Goal: Task Accomplishment & Management: Manage account settings

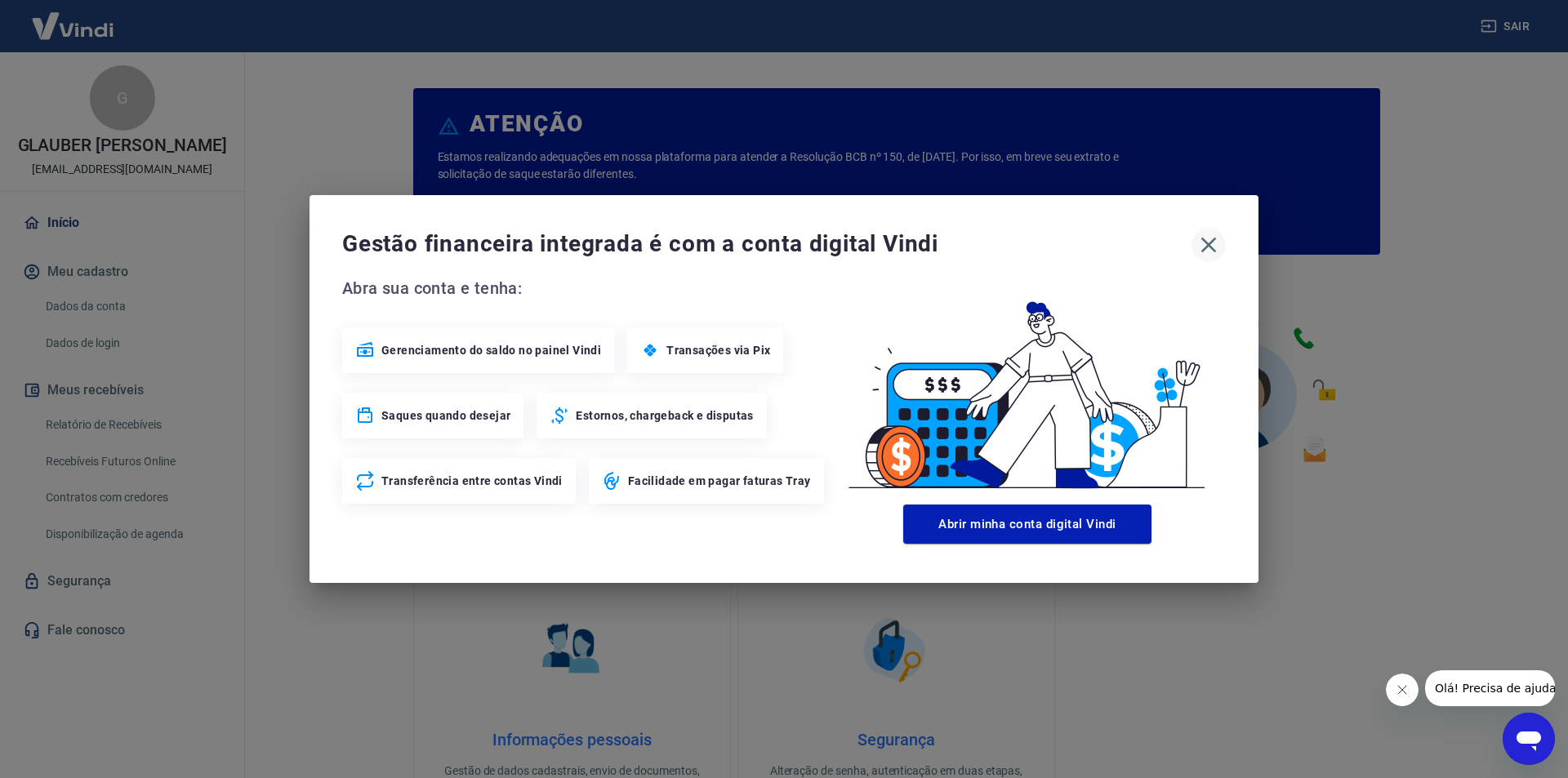
click at [1202, 249] on icon "button" at bounding box center [1209, 245] width 26 height 26
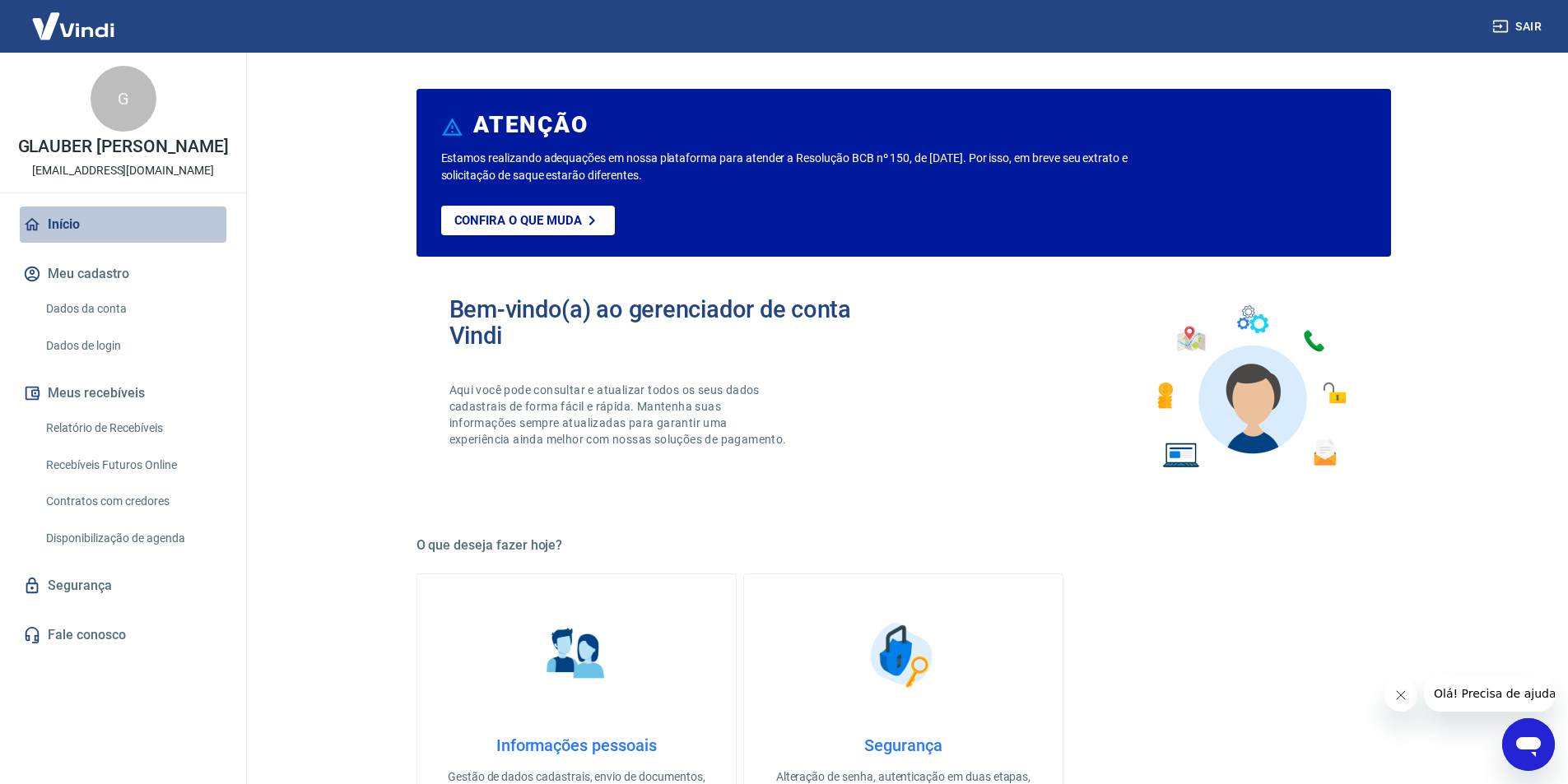
click at [67, 243] on link "Início" at bounding box center [123, 224] width 206 height 36
click at [106, 412] on button "Meus recebíveis" at bounding box center [123, 392] width 206 height 36
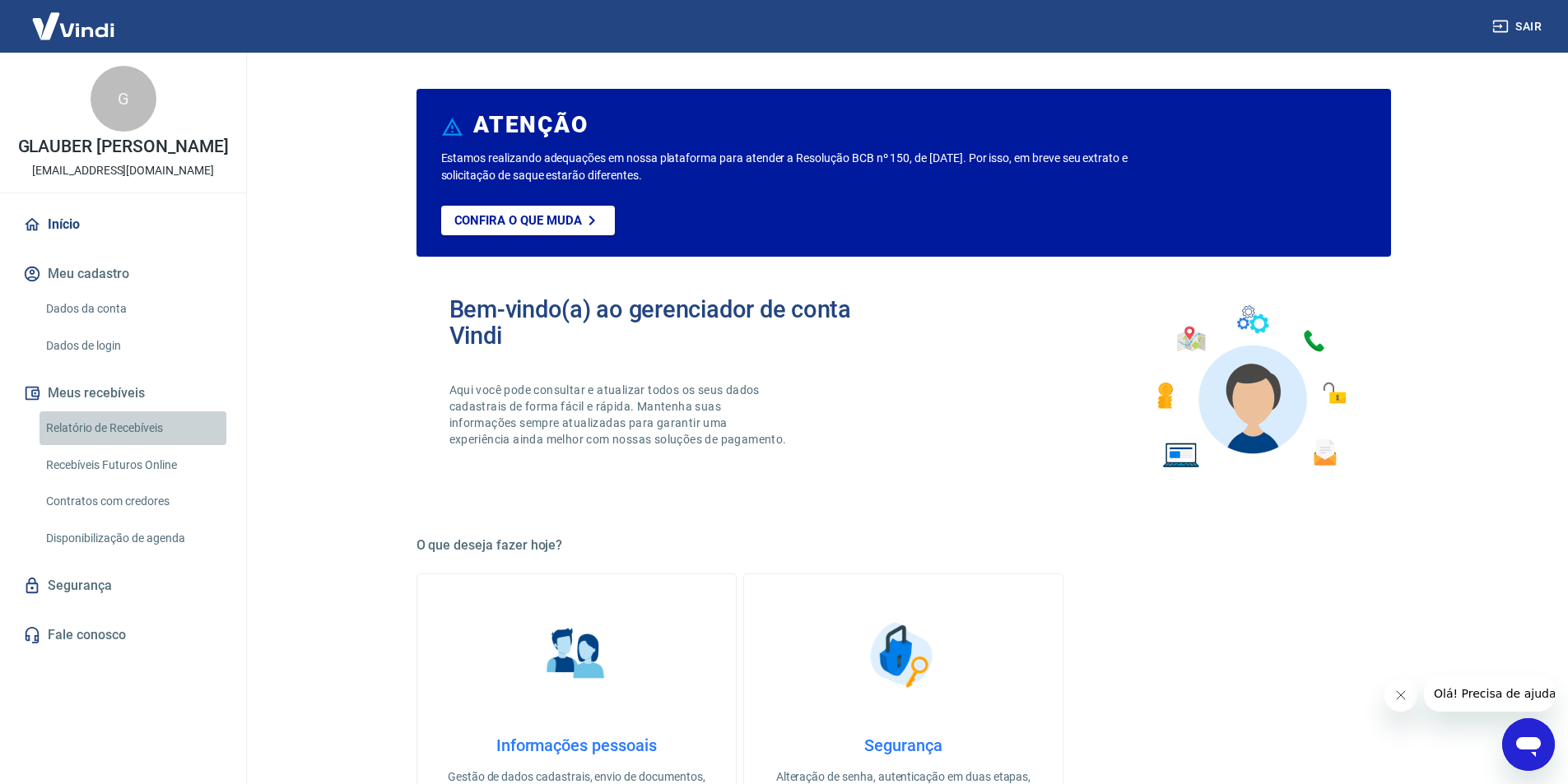
click at [107, 440] on link "Relatório de Recebíveis" at bounding box center [133, 428] width 187 height 34
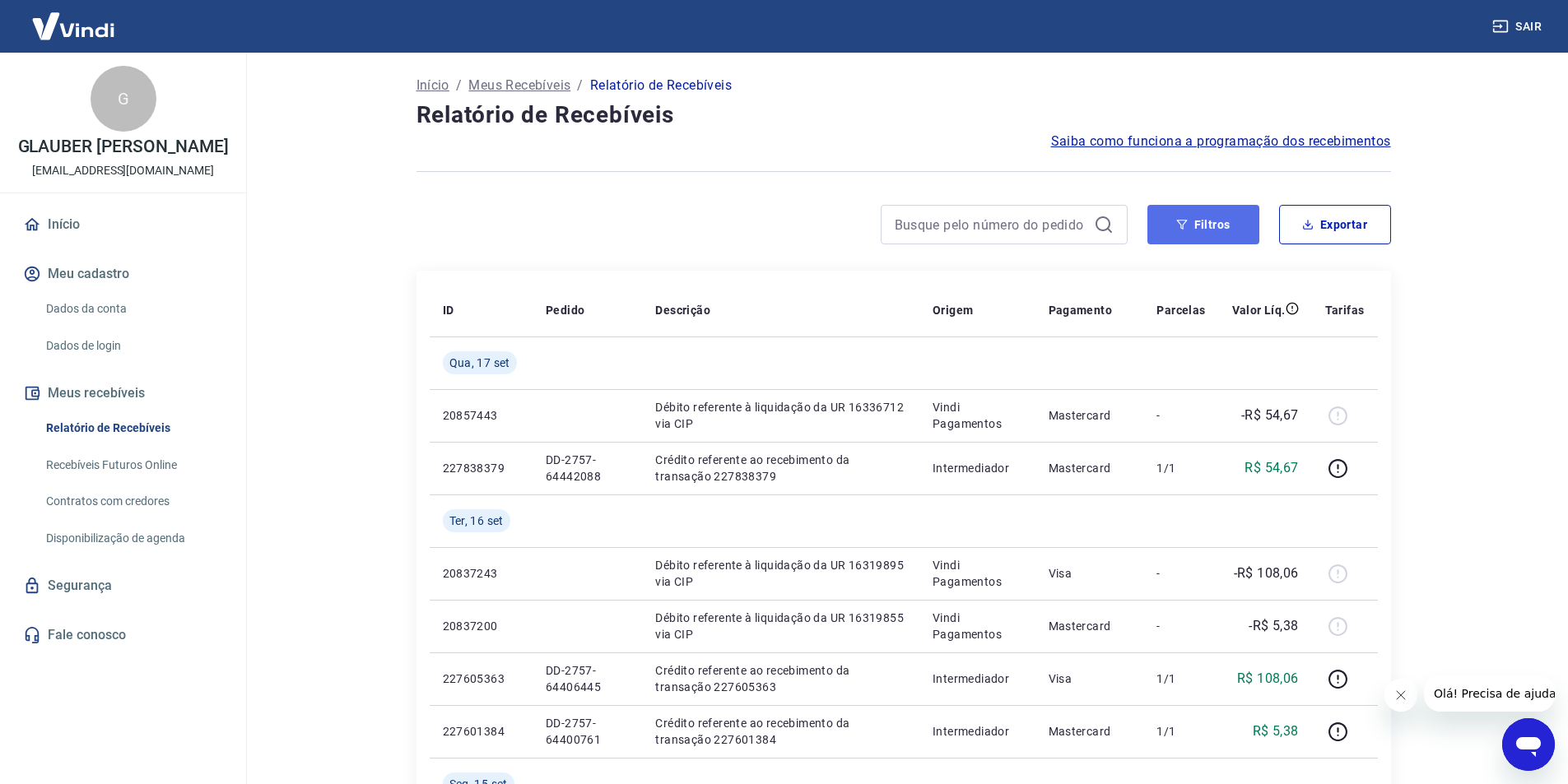
click at [1190, 226] on button "Filtros" at bounding box center [1203, 224] width 112 height 39
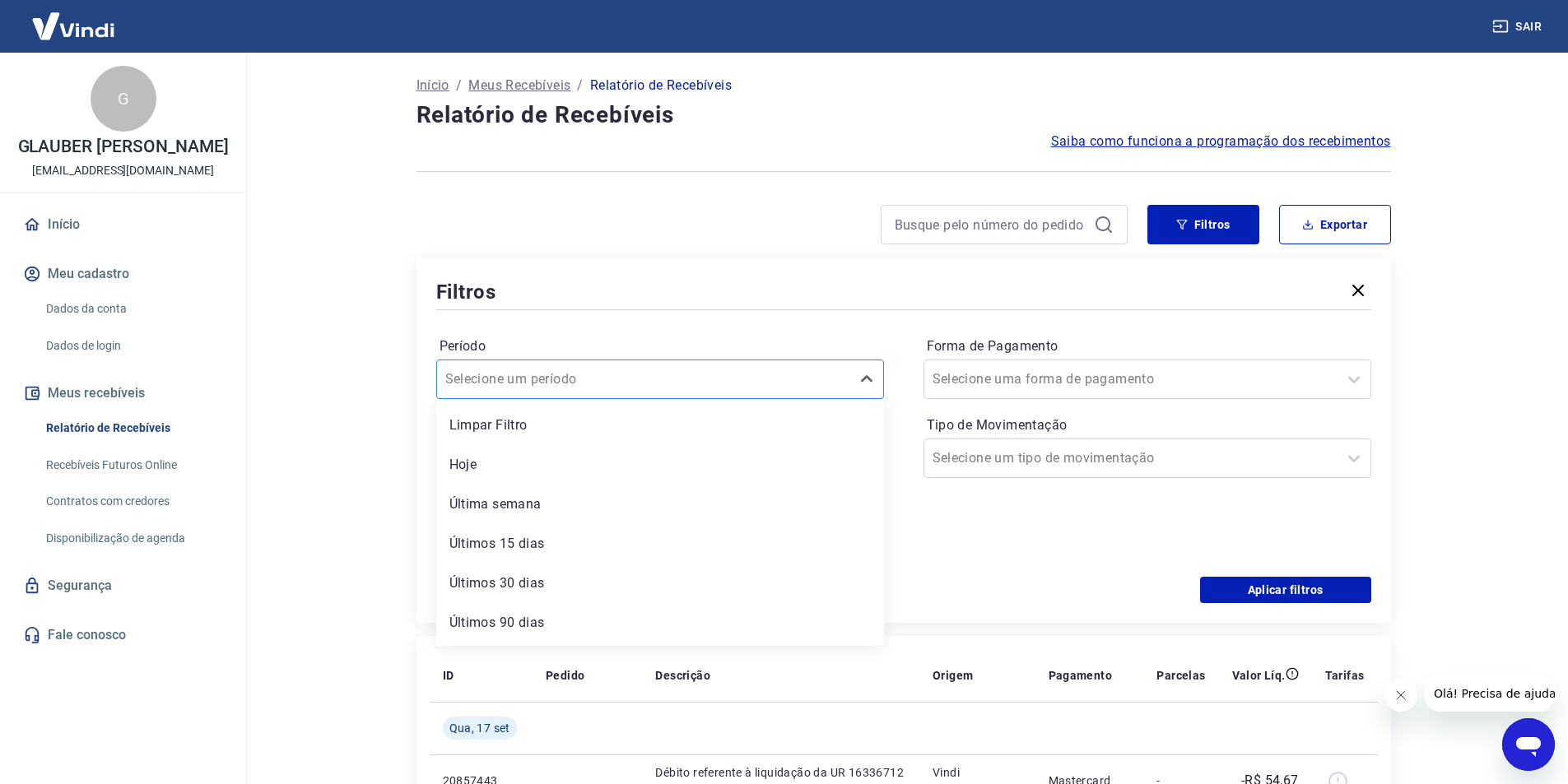
click at [616, 386] on div at bounding box center [644, 379] width 397 height 23
click at [617, 385] on div at bounding box center [644, 379] width 397 height 23
click at [608, 461] on input at bounding box center [647, 458] width 394 height 24
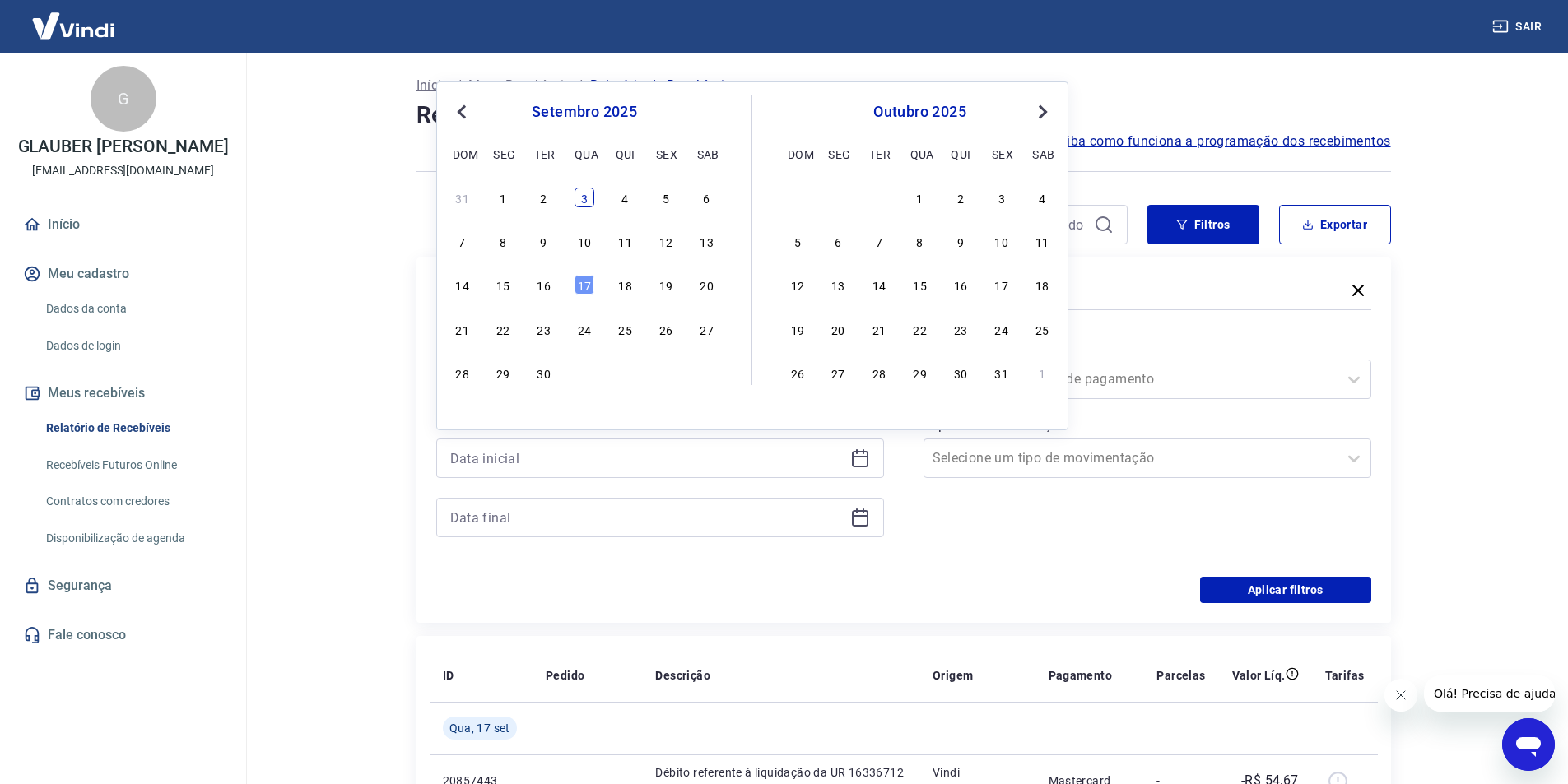
click at [587, 193] on div "3" at bounding box center [584, 198] width 20 height 20
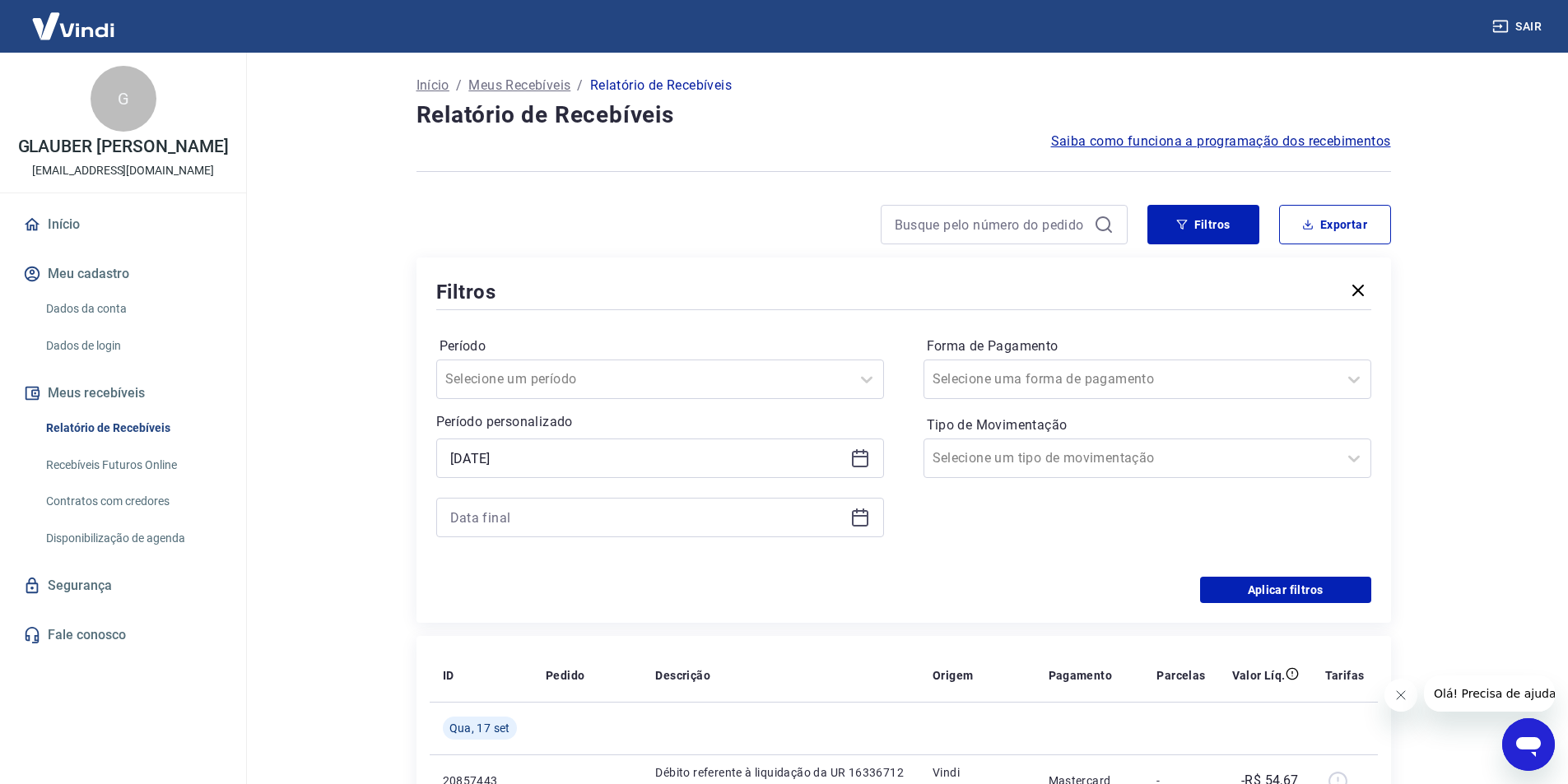
type input "[DATE]"
click at [548, 517] on input at bounding box center [647, 517] width 394 height 24
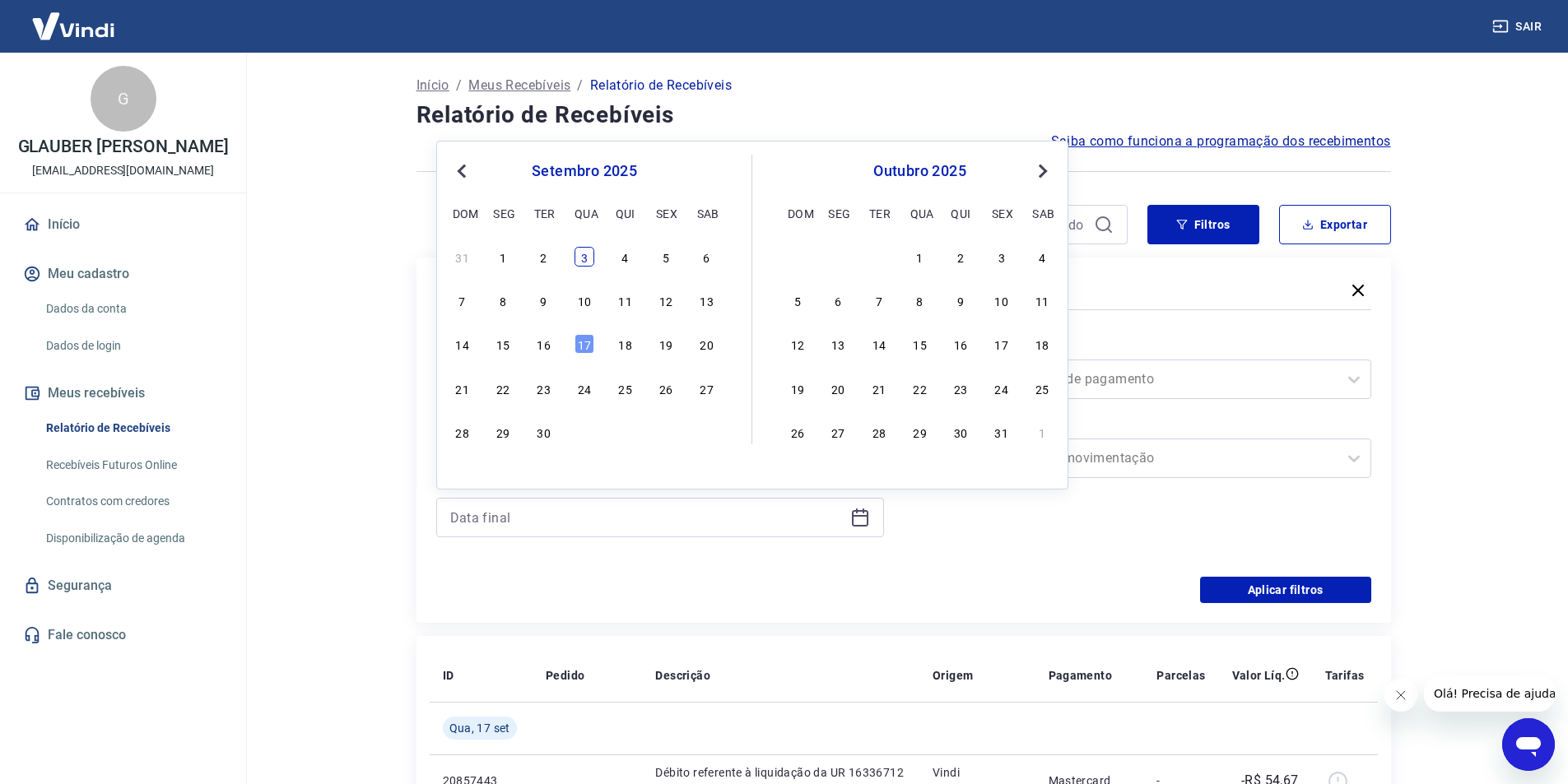
click at [588, 259] on div "3" at bounding box center [584, 256] width 20 height 20
type input "[DATE]"
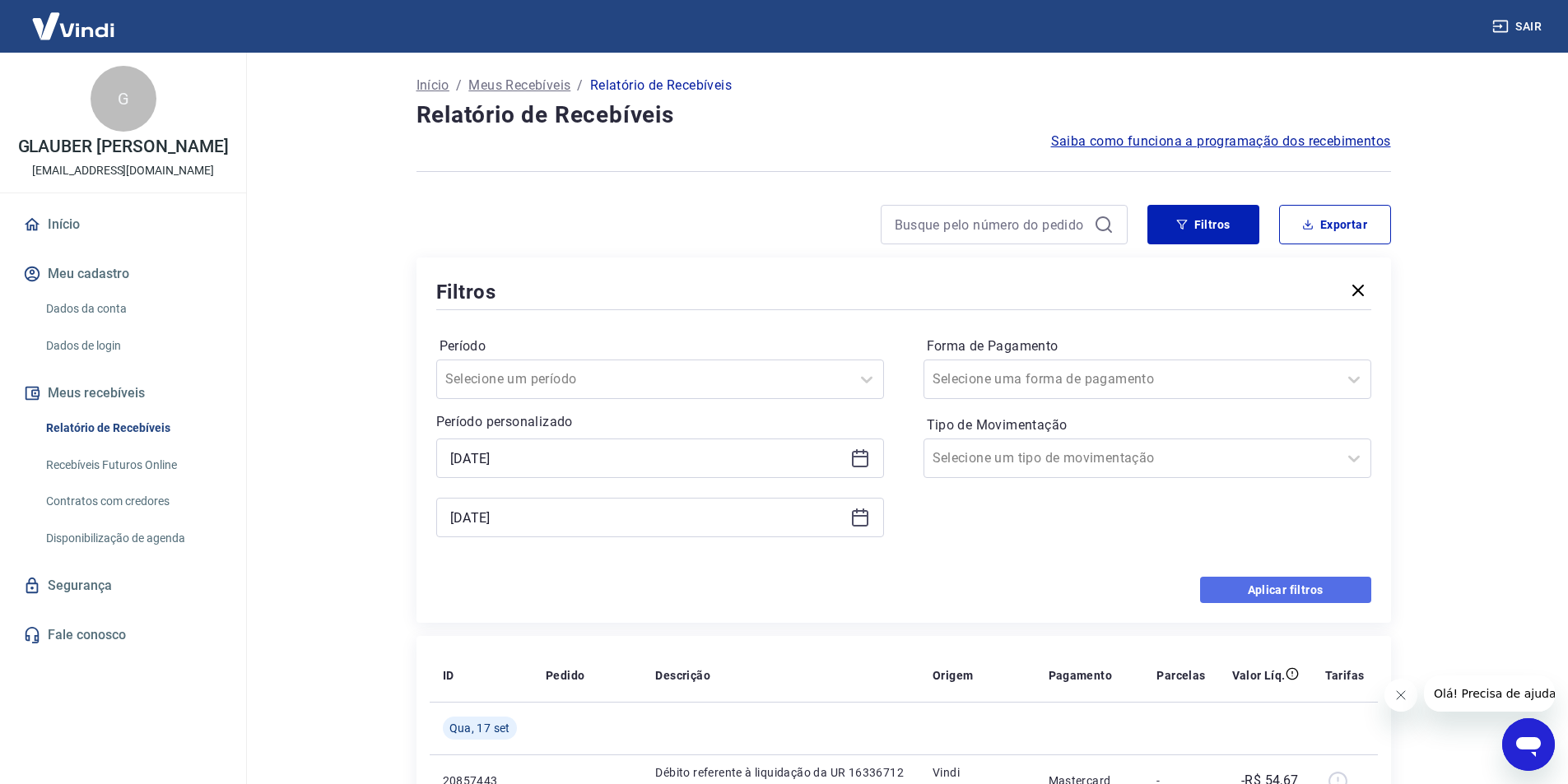
click at [1296, 591] on button "Aplicar filtros" at bounding box center [1286, 590] width 171 height 26
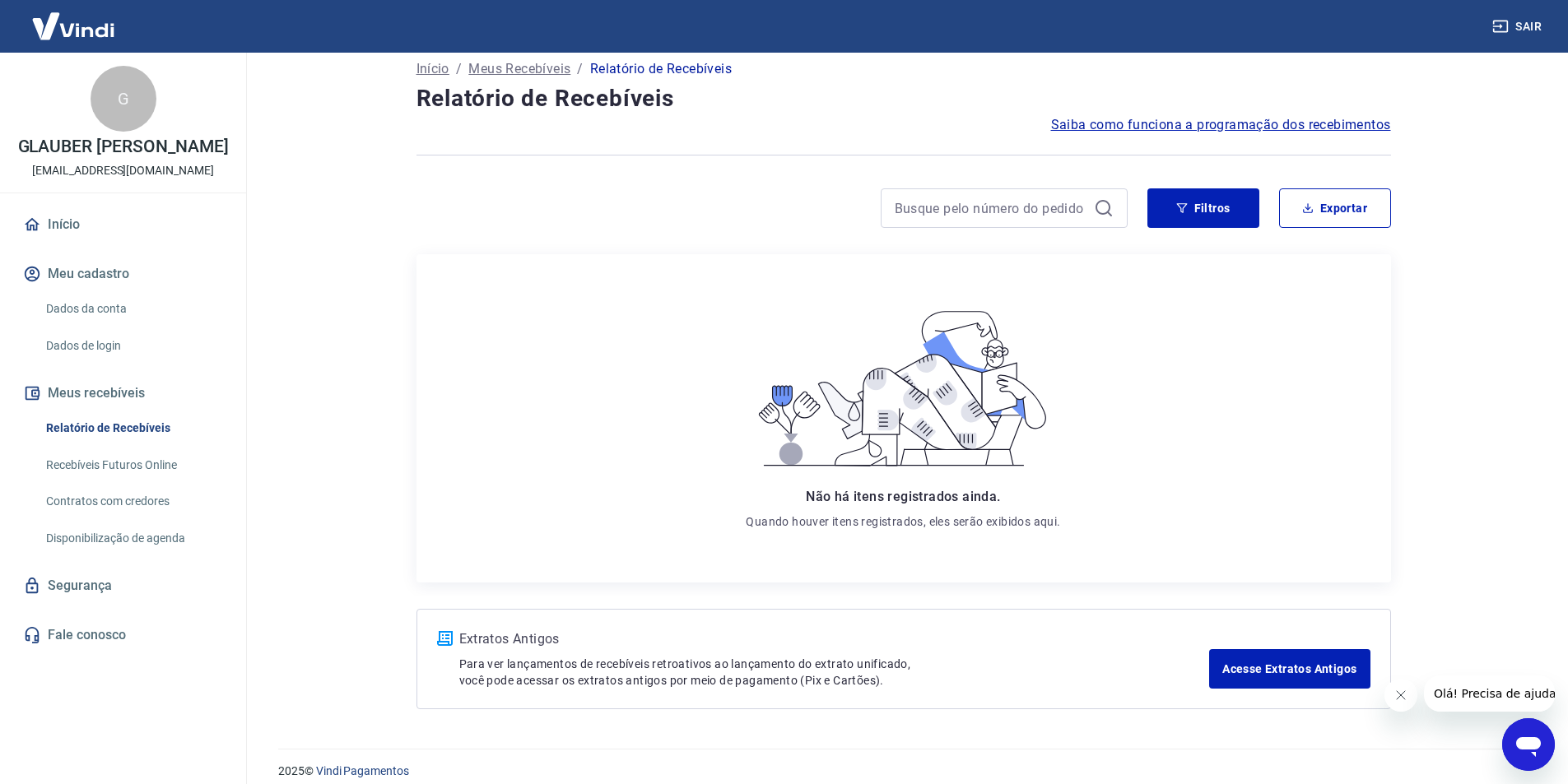
scroll to position [33, 0]
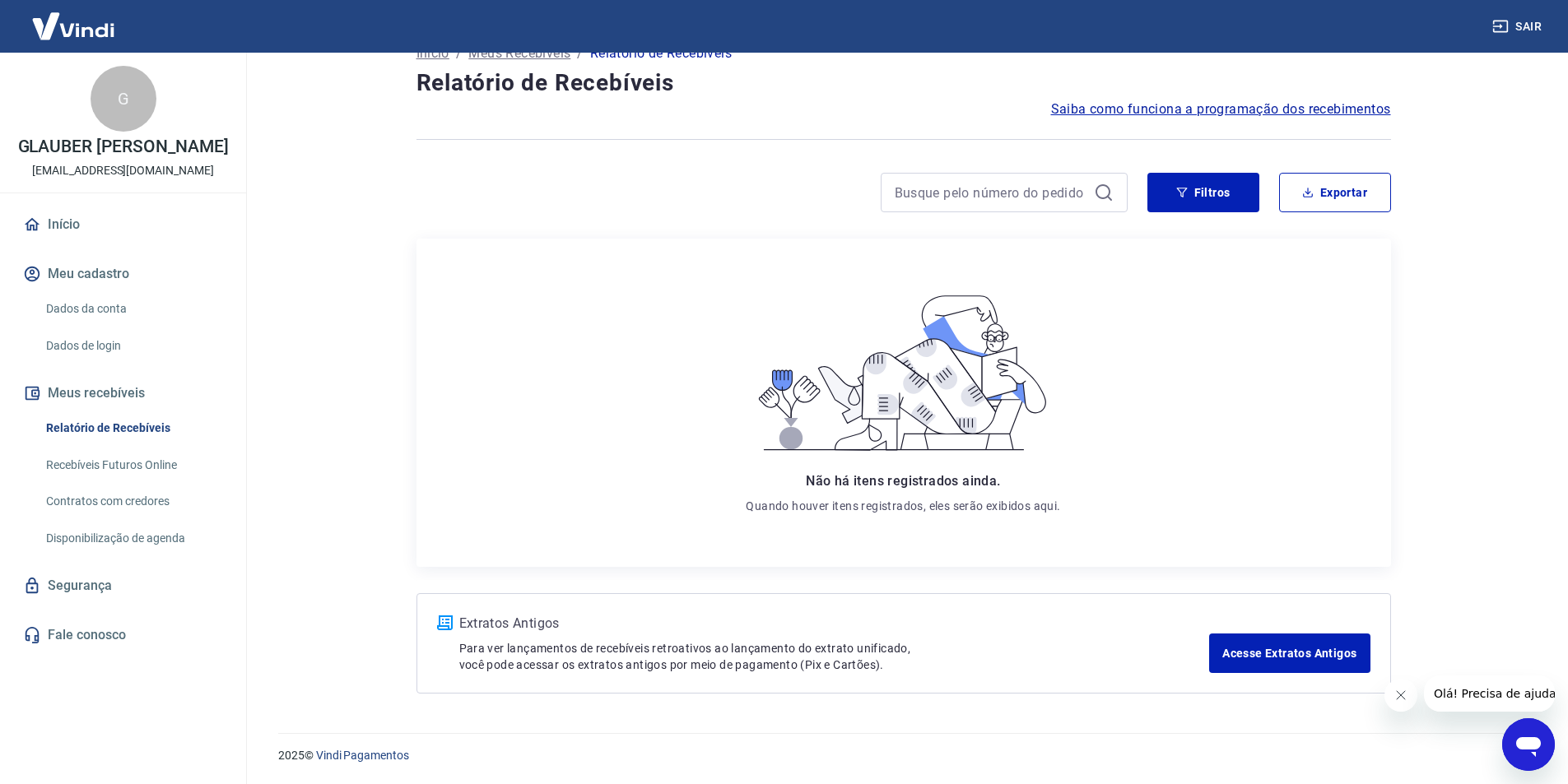
click at [122, 441] on link "Relatório de Recebíveis" at bounding box center [133, 428] width 187 height 34
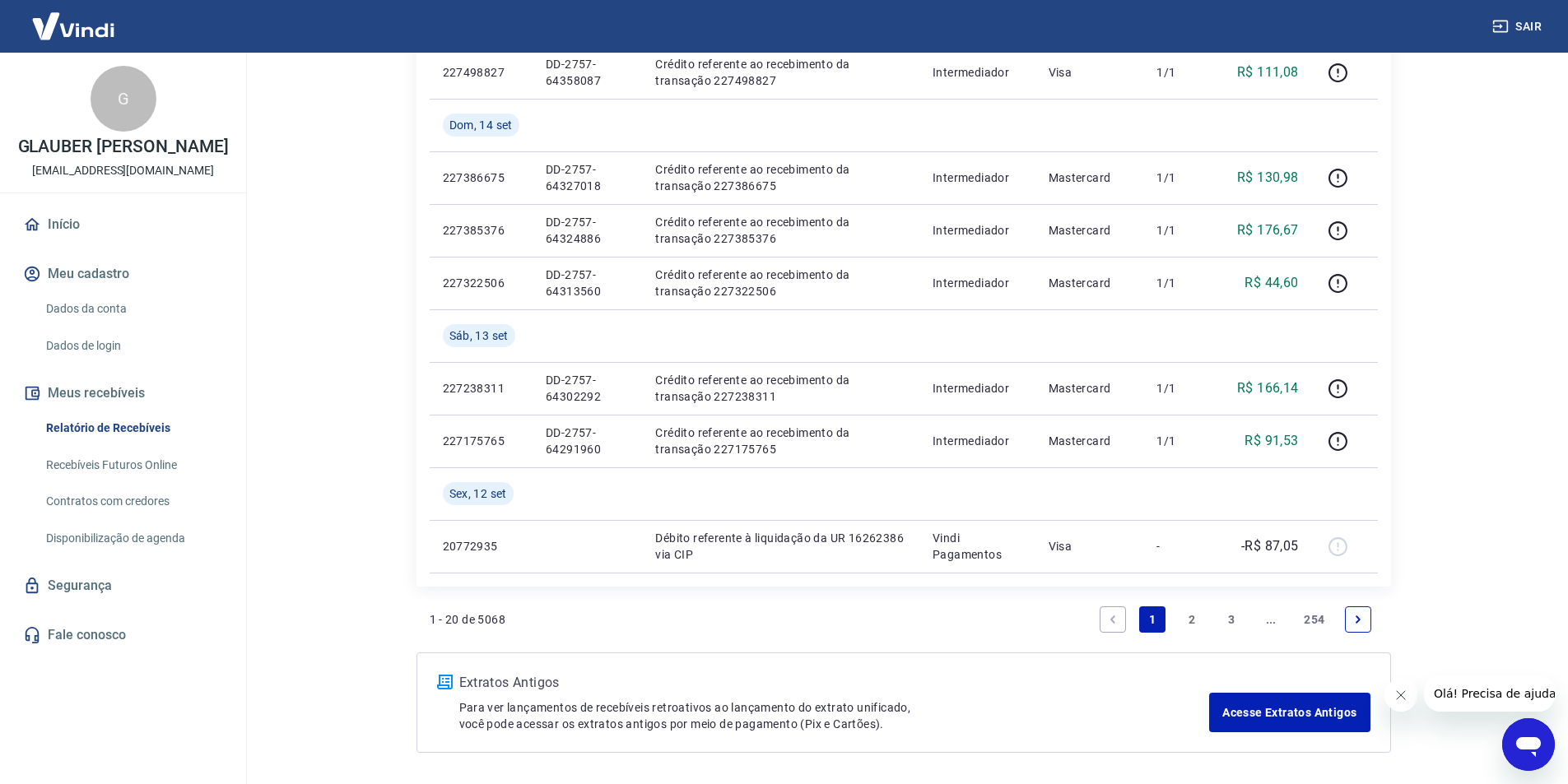
scroll to position [1192, 0]
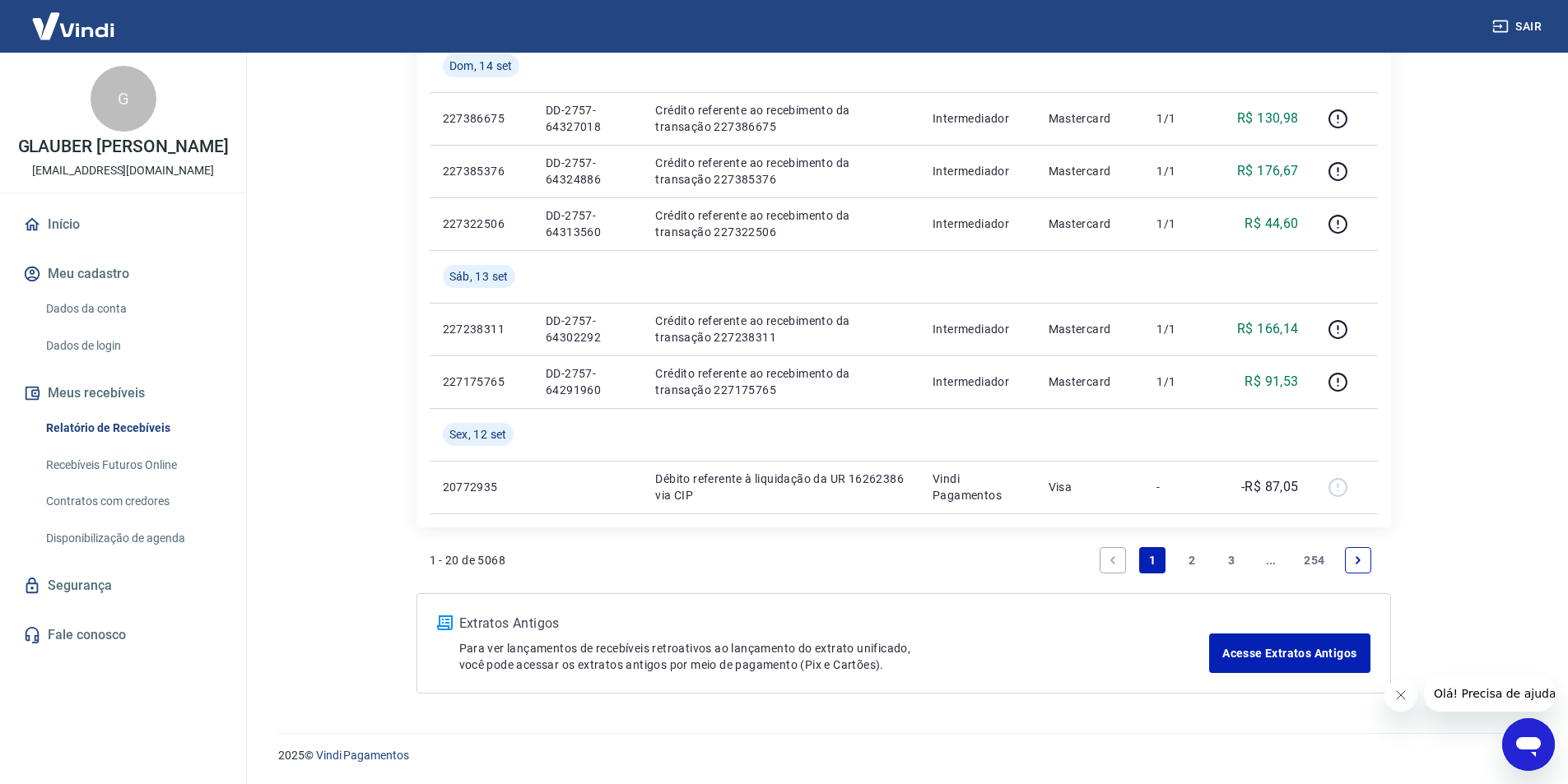
click at [1191, 565] on link "2" at bounding box center [1192, 560] width 26 height 26
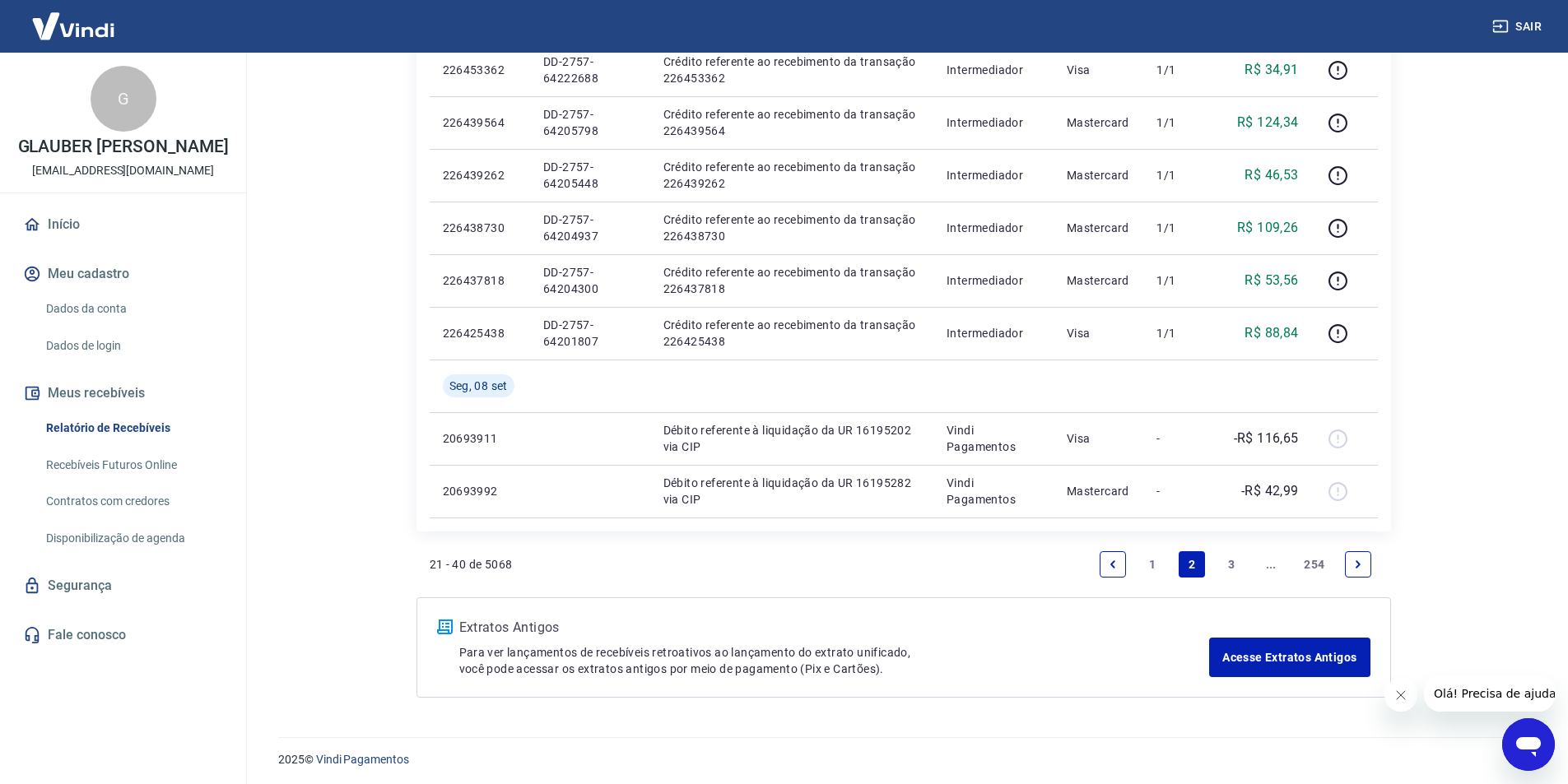
scroll to position [1086, 0]
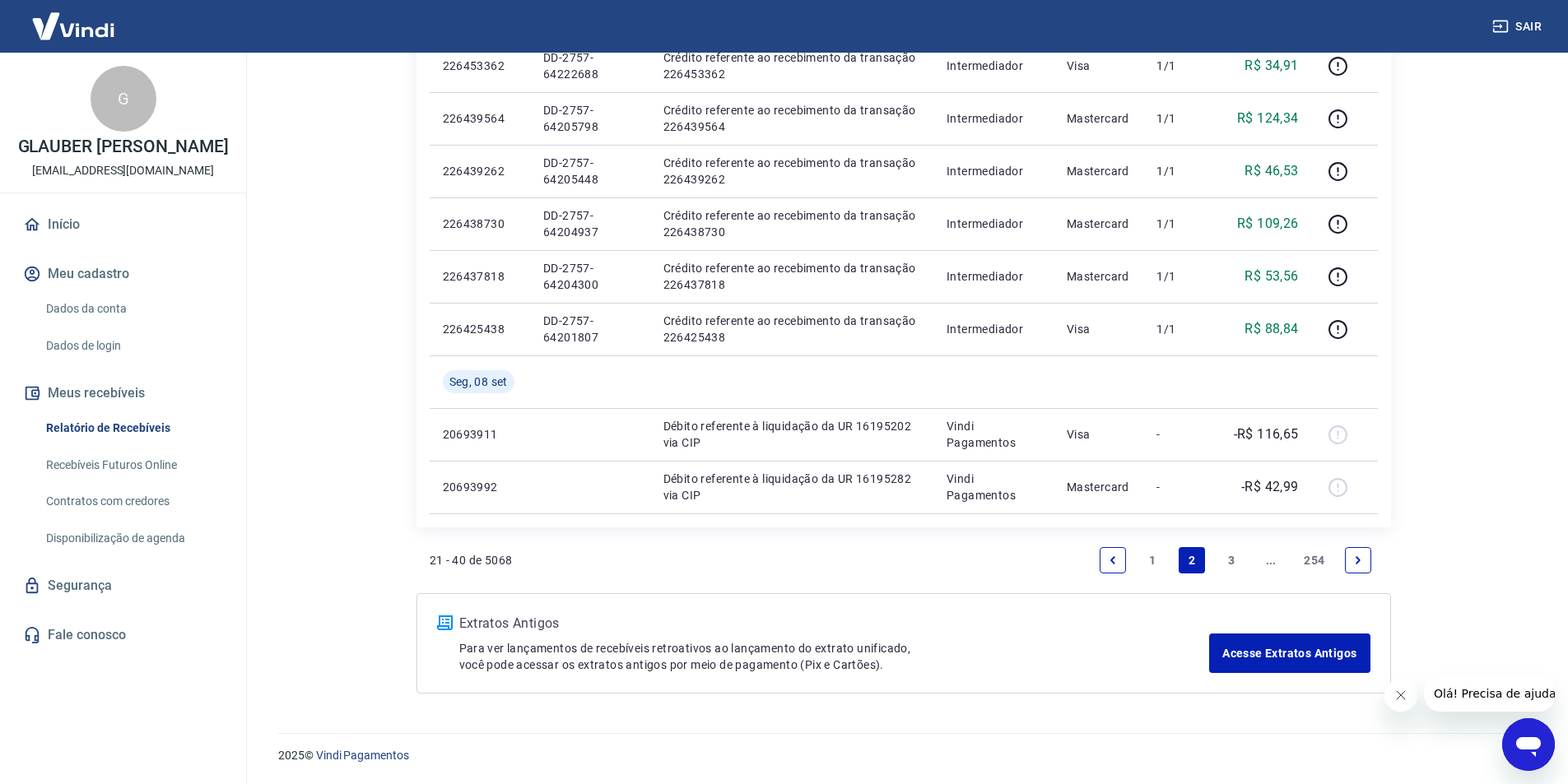
click at [1237, 562] on link "3" at bounding box center [1231, 560] width 26 height 26
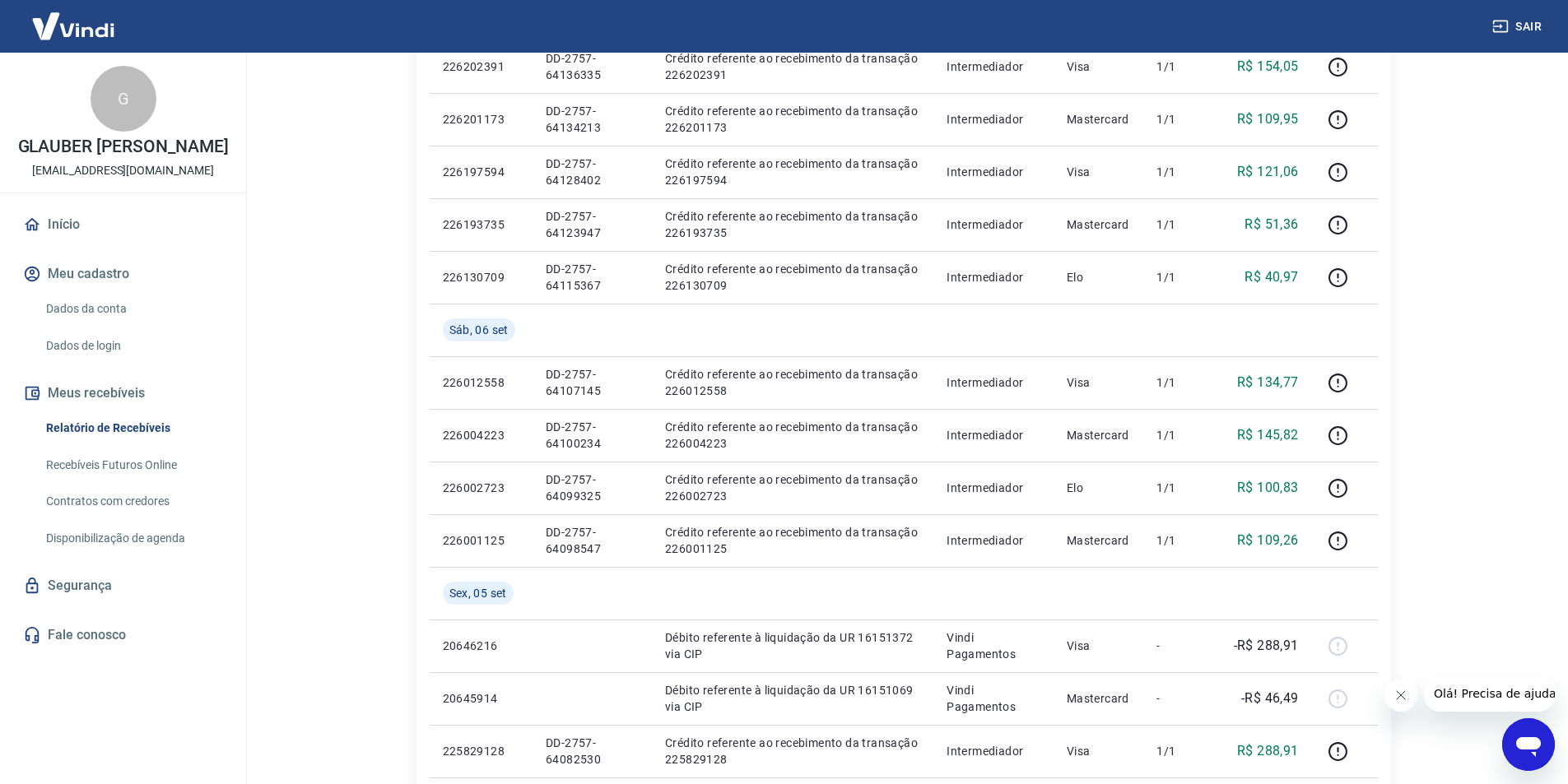
scroll to position [905, 0]
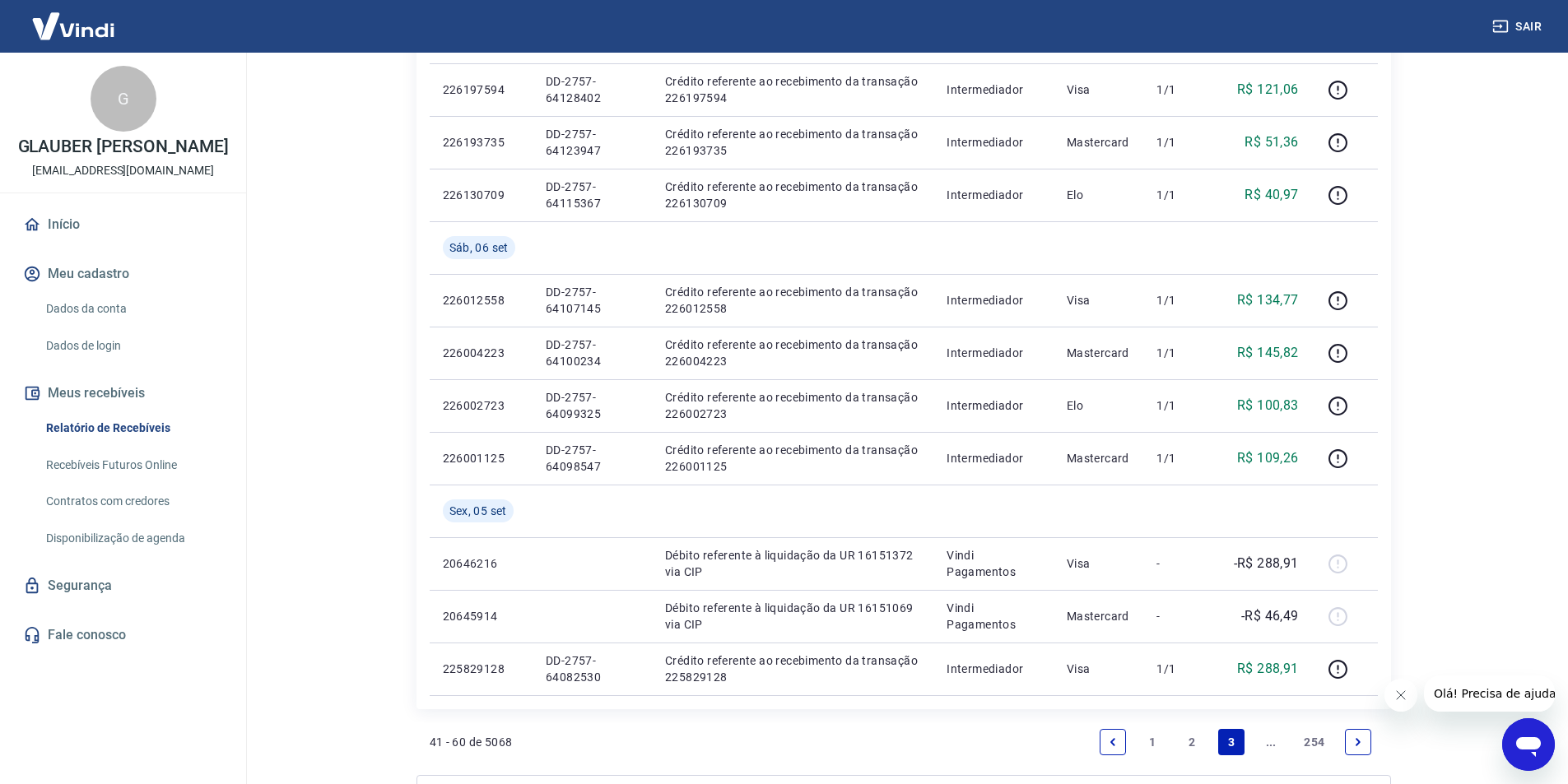
click at [1362, 746] on icon "Next page" at bounding box center [1357, 741] width 11 height 11
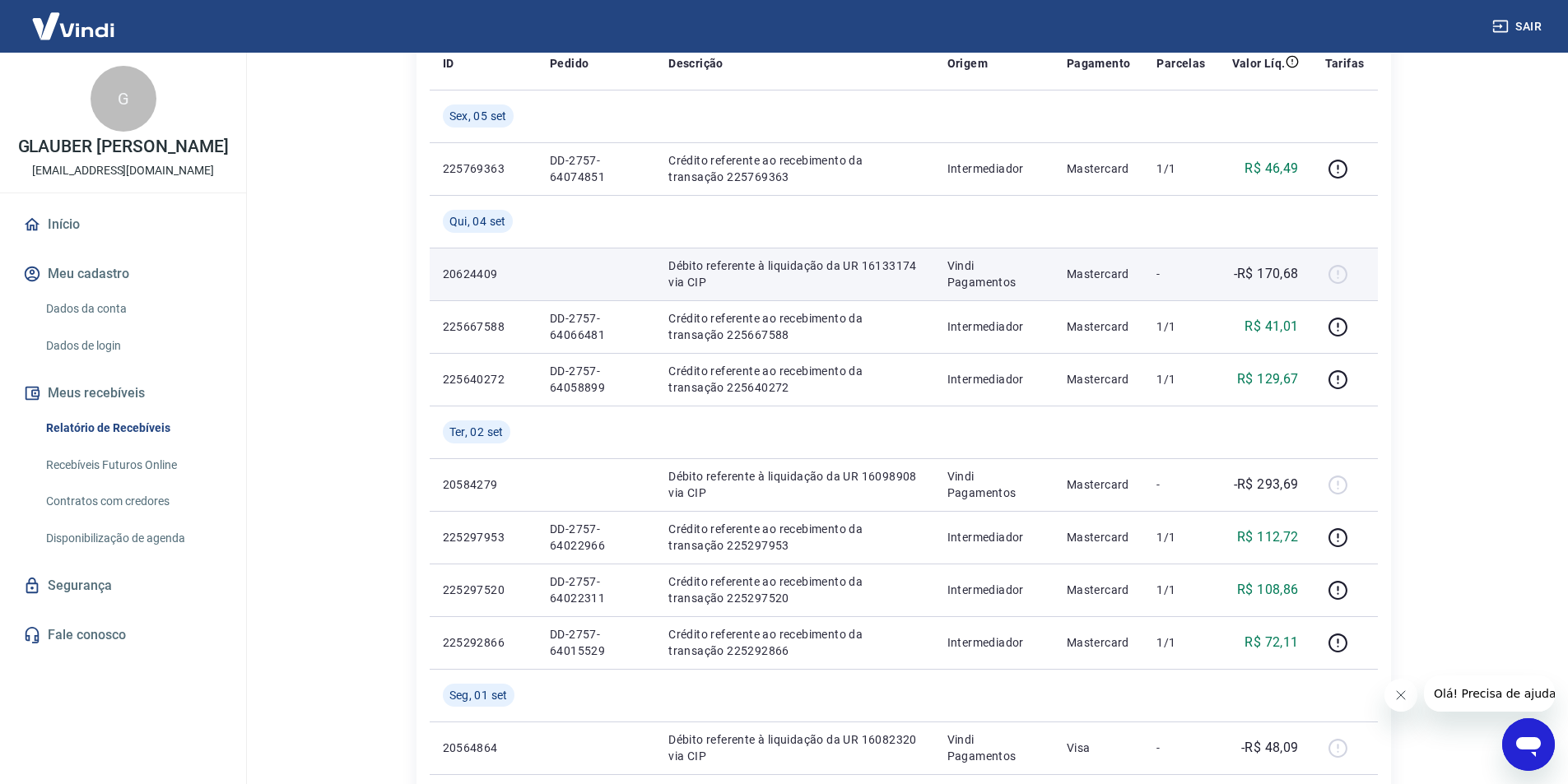
scroll to position [164, 0]
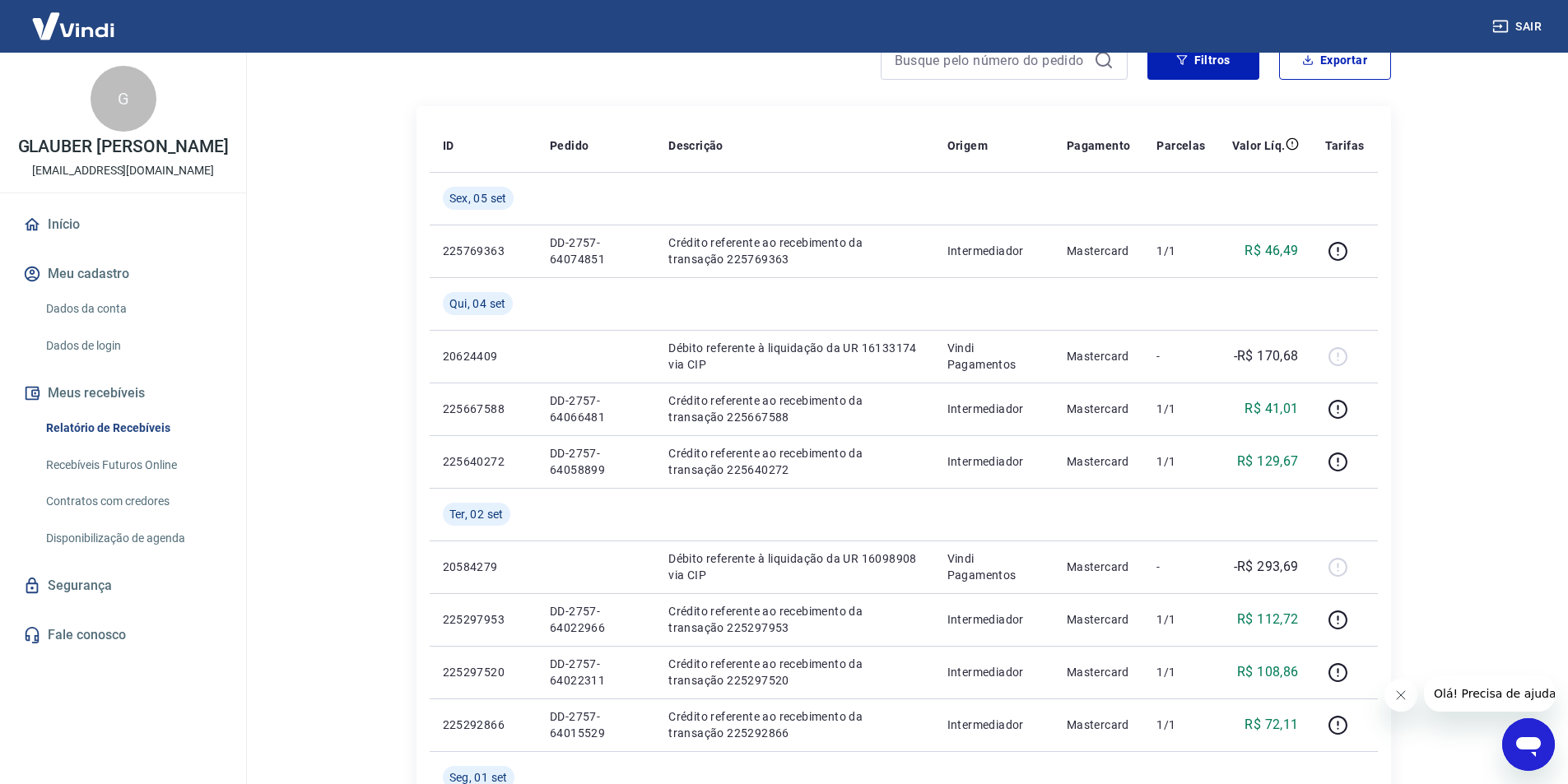
click at [106, 407] on button "Meus recebíveis" at bounding box center [123, 392] width 206 height 36
click at [130, 482] on link "Recebíveis Futuros Online" at bounding box center [133, 465] width 187 height 34
